Goal: Task Accomplishment & Management: Use online tool/utility

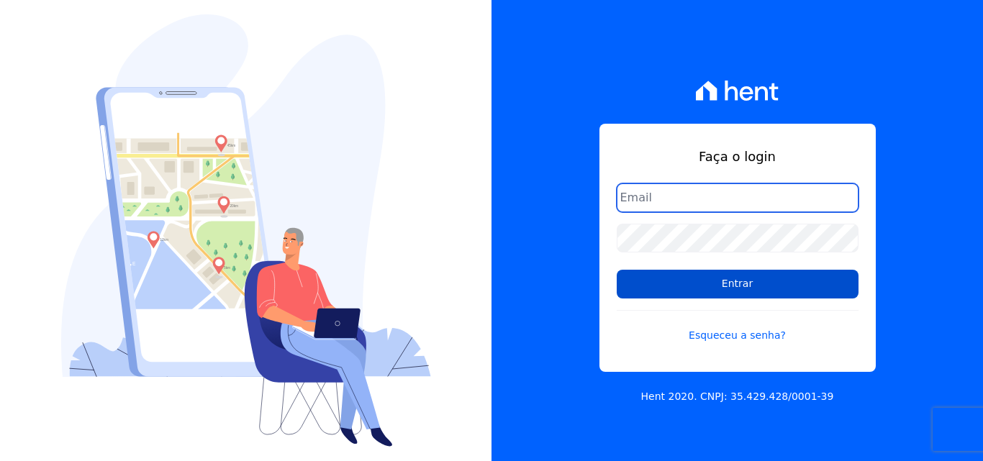
type input "[EMAIL_ADDRESS][DOMAIN_NAME]"
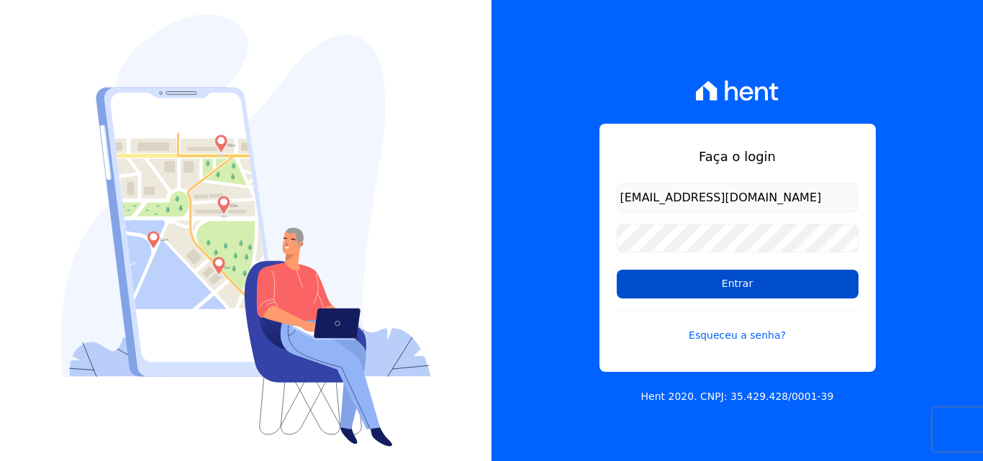
click at [695, 285] on input "Entrar" at bounding box center [737, 284] width 242 height 29
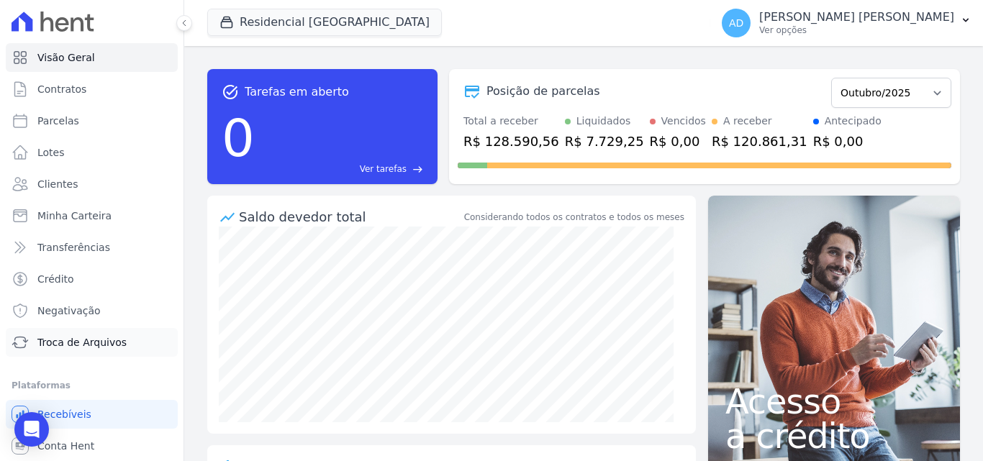
click at [106, 340] on span "Troca de Arquivos" at bounding box center [81, 342] width 89 height 14
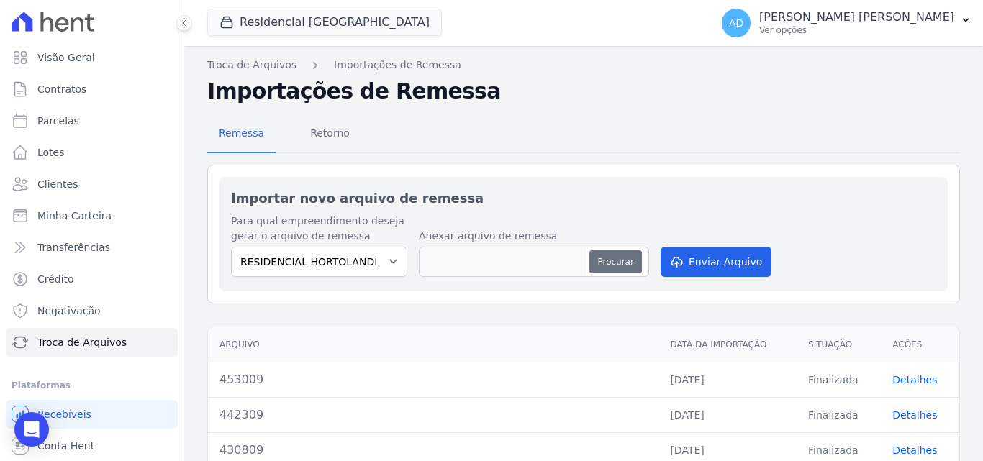
click at [601, 264] on button "Procurar" at bounding box center [615, 261] width 52 height 23
type input "460210"
click at [723, 265] on button "Enviar Arquivo" at bounding box center [715, 262] width 111 height 30
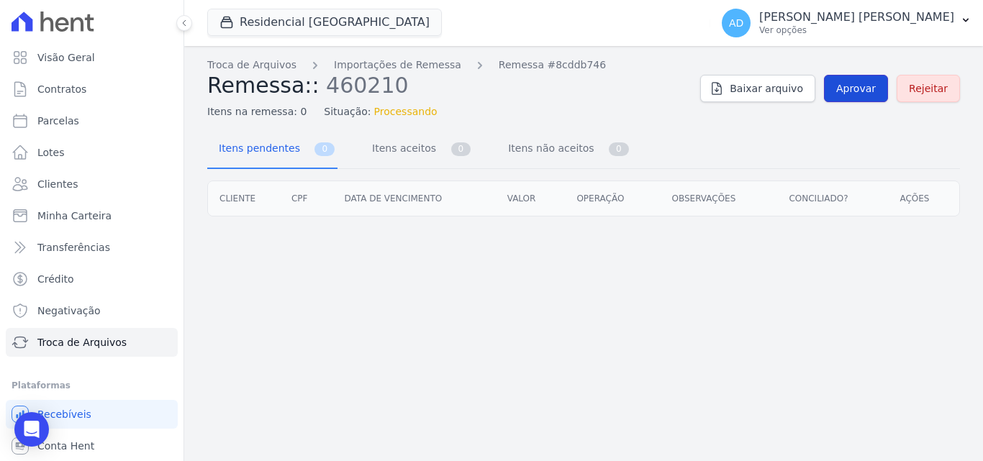
click at [855, 93] on span "Aprovar" at bounding box center [856, 88] width 40 height 14
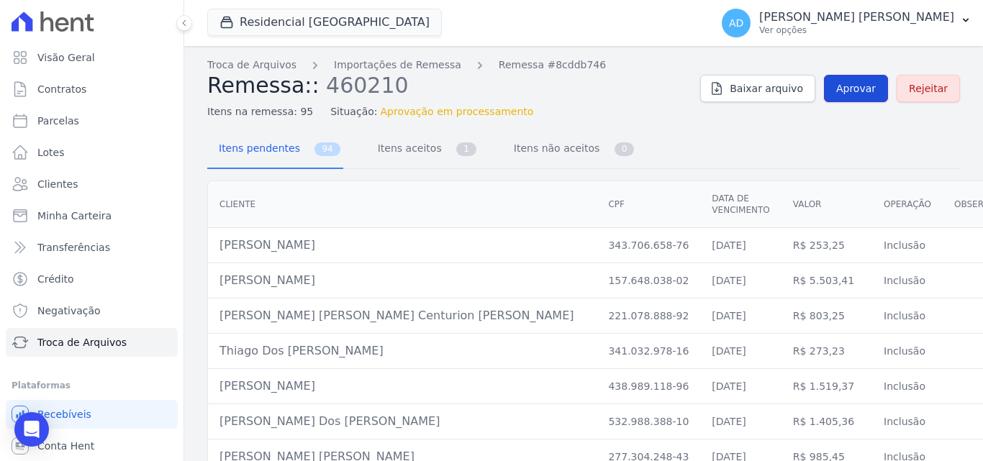
click at [842, 93] on span "Aprovar" at bounding box center [856, 88] width 40 height 14
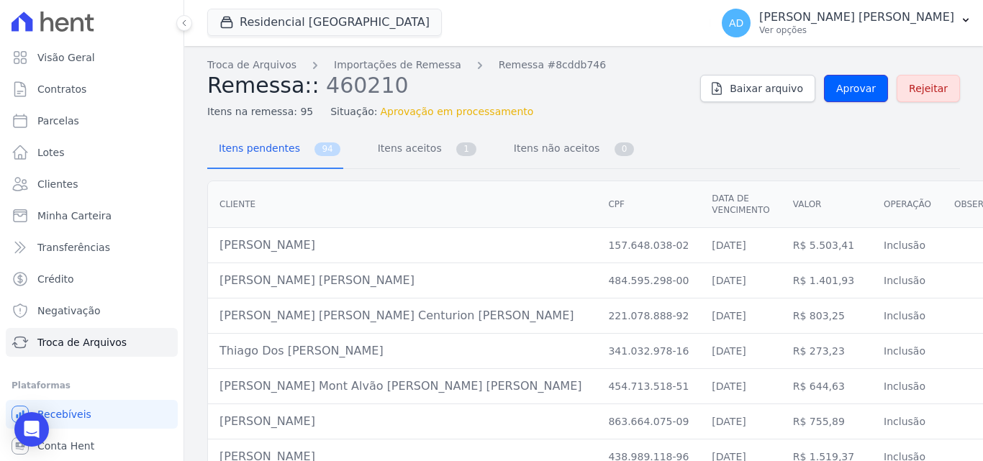
click at [842, 93] on span "Aprovar" at bounding box center [856, 88] width 40 height 14
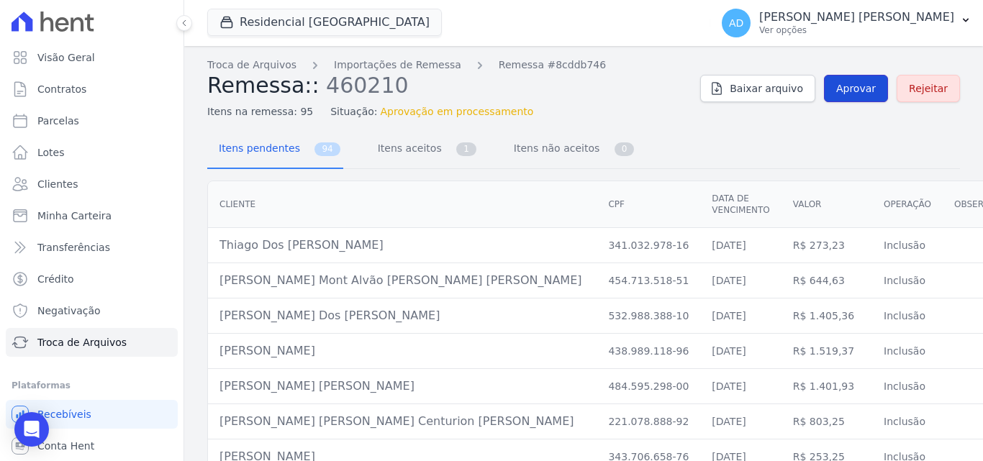
click at [860, 85] on span "Aprovar" at bounding box center [856, 88] width 40 height 14
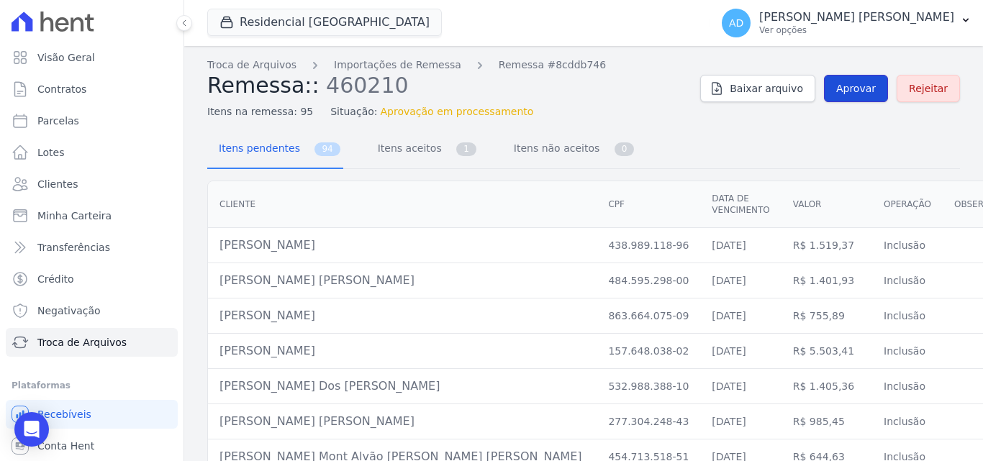
click at [841, 81] on span "Aprovar" at bounding box center [856, 88] width 40 height 14
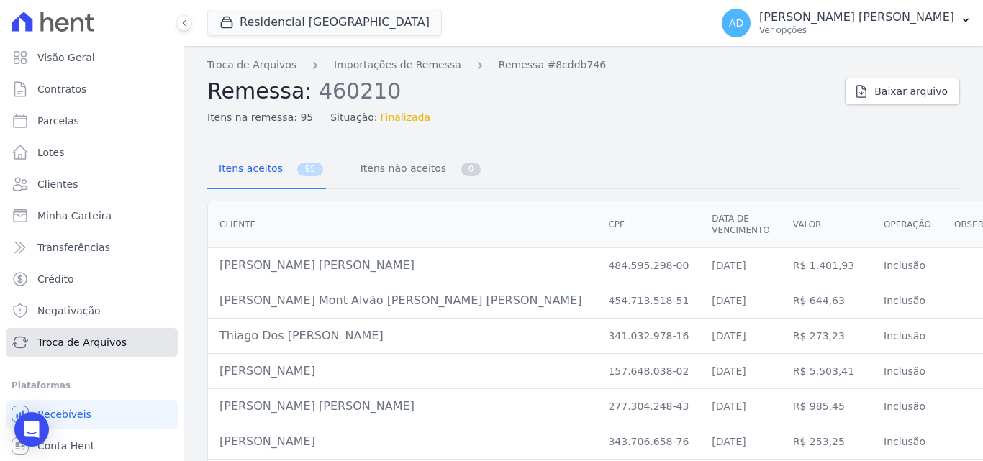
click at [90, 339] on span "Troca de Arquivos" at bounding box center [81, 342] width 89 height 14
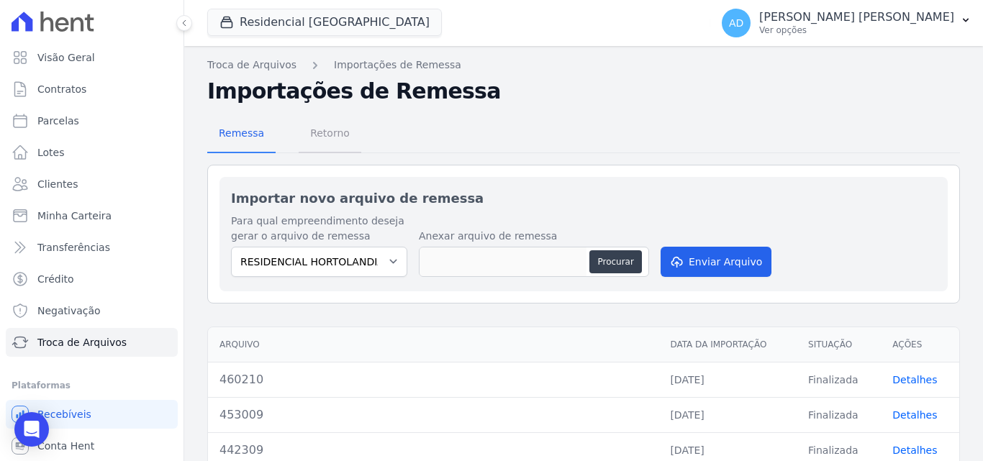
click at [318, 138] on span "Retorno" at bounding box center [329, 133] width 57 height 29
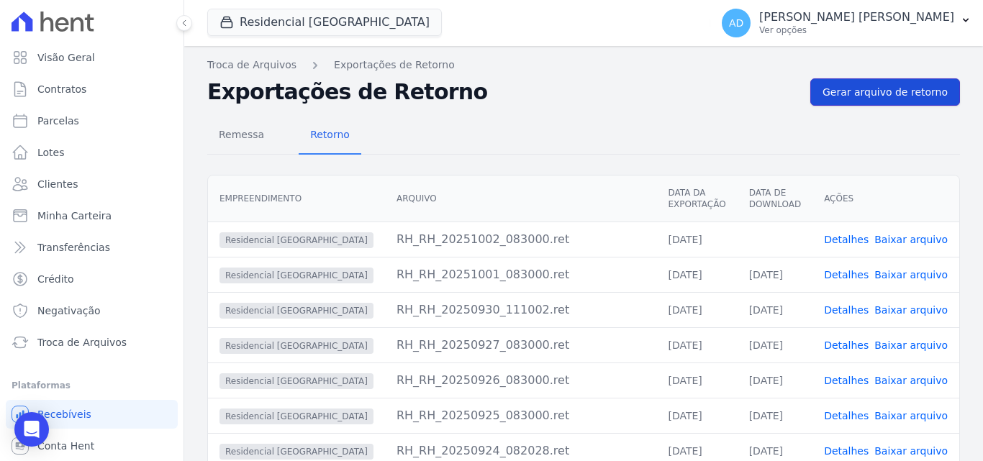
click at [865, 99] on span "Gerar arquivo de retorno" at bounding box center [884, 92] width 125 height 14
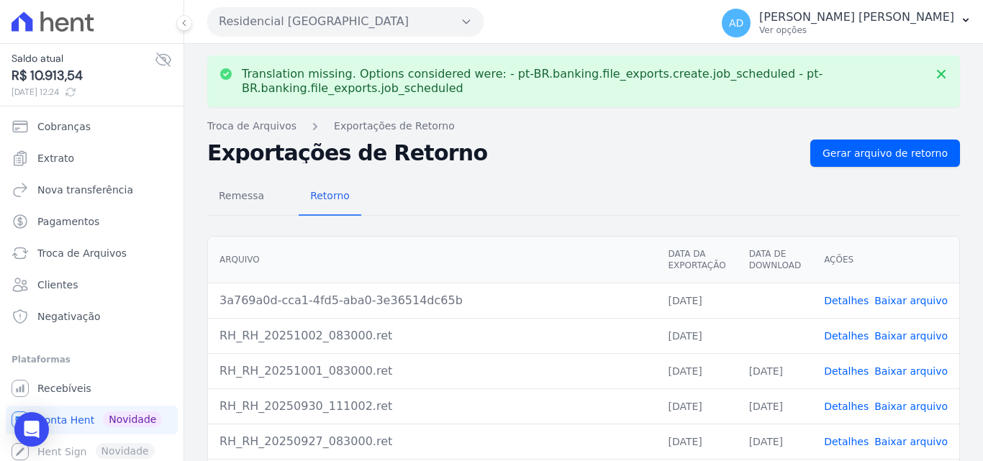
click at [898, 301] on link "Baixar arquivo" at bounding box center [910, 301] width 73 height 12
